Goal: Transaction & Acquisition: Purchase product/service

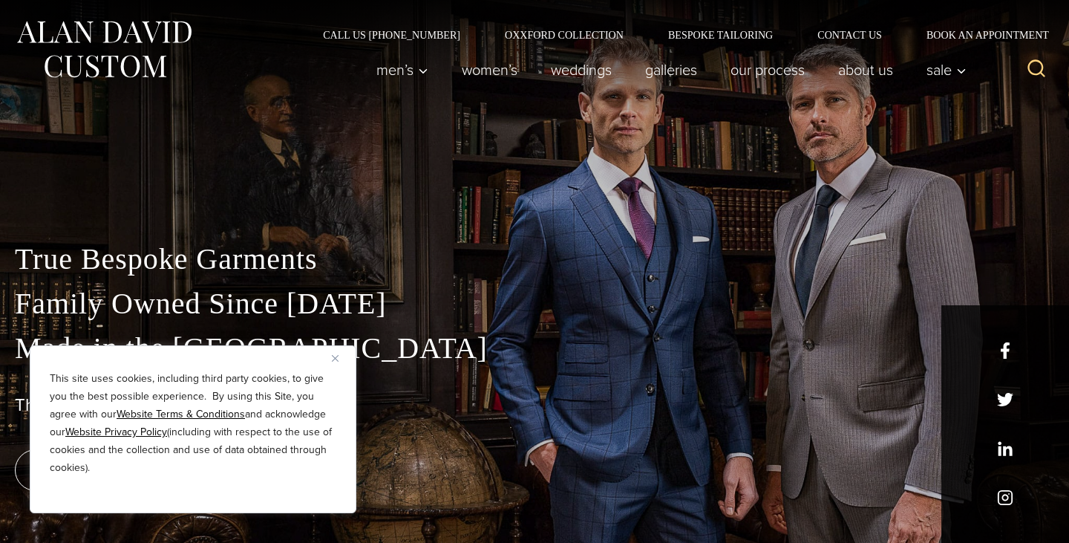
drag, startPoint x: 0, startPoint y: 0, endPoint x: 332, endPoint y: 359, distance: 489.0
click at [332, 359] on img "Close" at bounding box center [335, 358] width 7 height 7
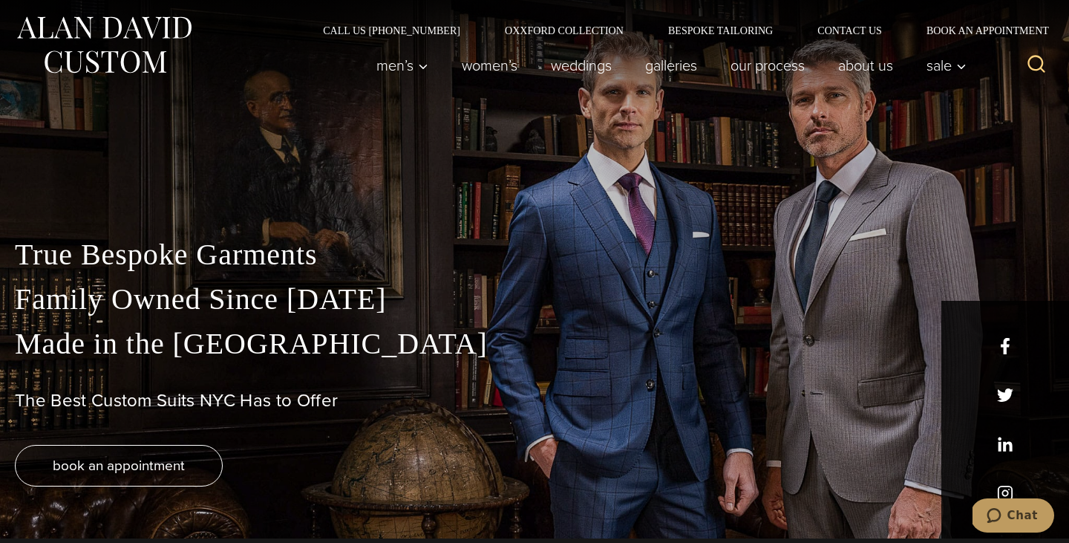
scroll to position [5, 0]
click at [482, 68] on link "Women’s" at bounding box center [489, 65] width 89 height 30
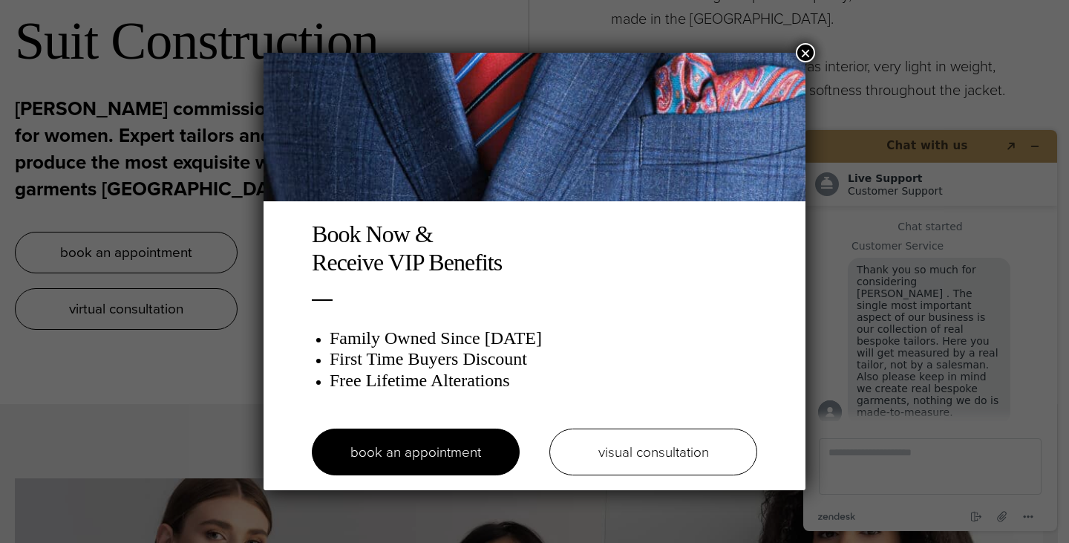
drag, startPoint x: 0, startPoint y: 0, endPoint x: 804, endPoint y: 48, distance: 805.2
click at [804, 48] on button "×" at bounding box center [805, 52] width 19 height 19
